Goal: Task Accomplishment & Management: Use online tool/utility

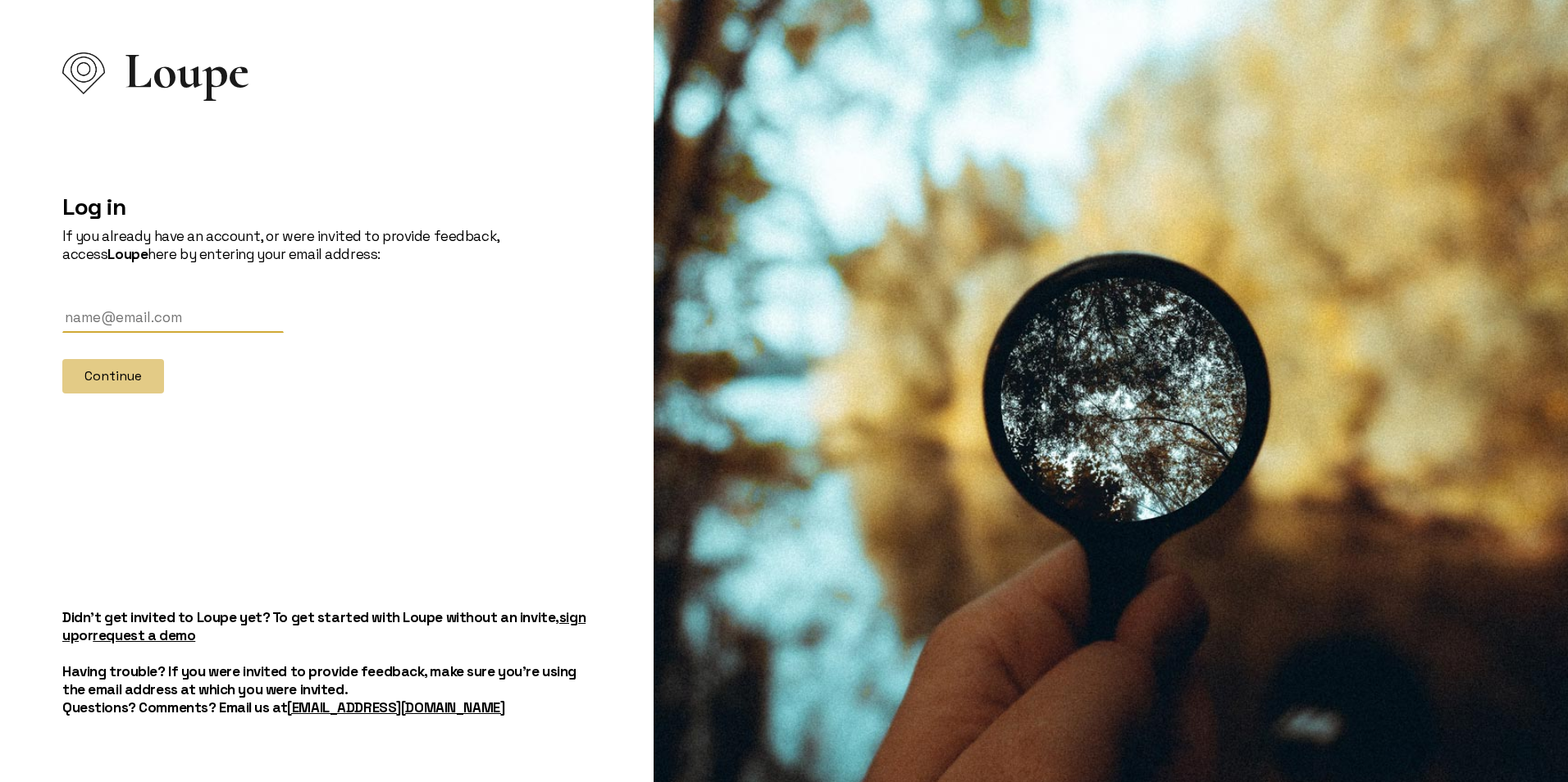
click at [181, 309] on input "text" at bounding box center [173, 317] width 221 height 30
type input "[EMAIL_ADDRESS][DOMAIN_NAME]"
click at [141, 382] on button "Continue" at bounding box center [113, 376] width 102 height 35
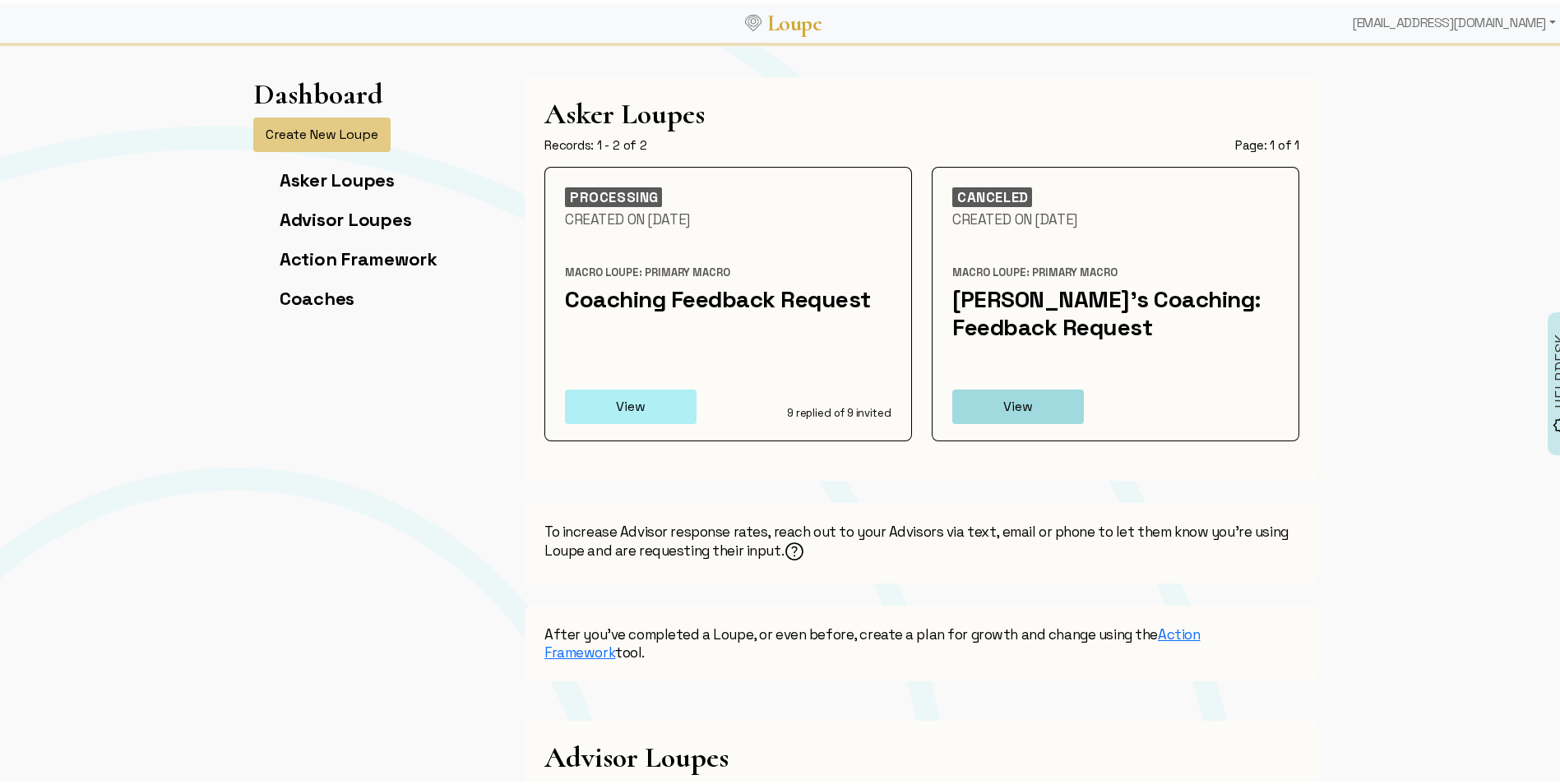
click at [618, 398] on button "View" at bounding box center [631, 403] width 132 height 35
